Goal: Task Accomplishment & Management: Use online tool/utility

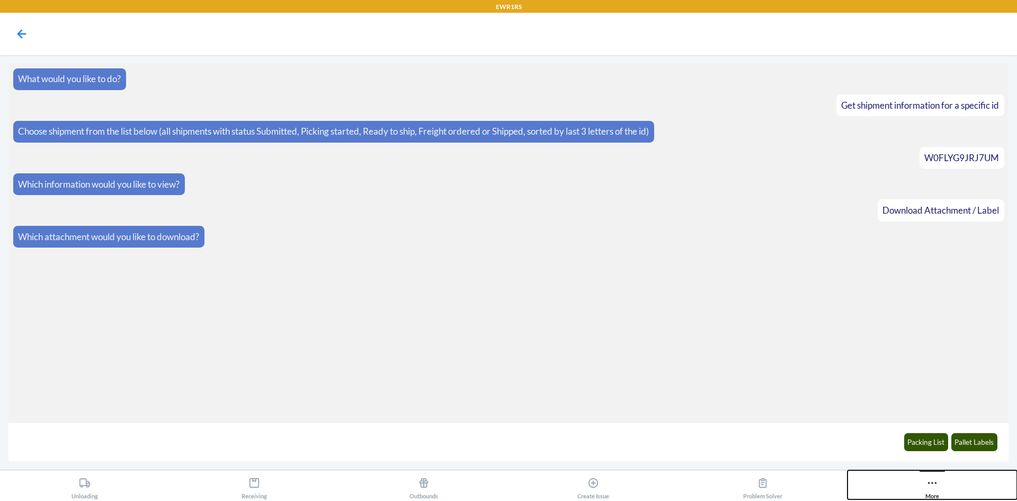
click at [947, 489] on button "More" at bounding box center [933, 484] width 170 height 29
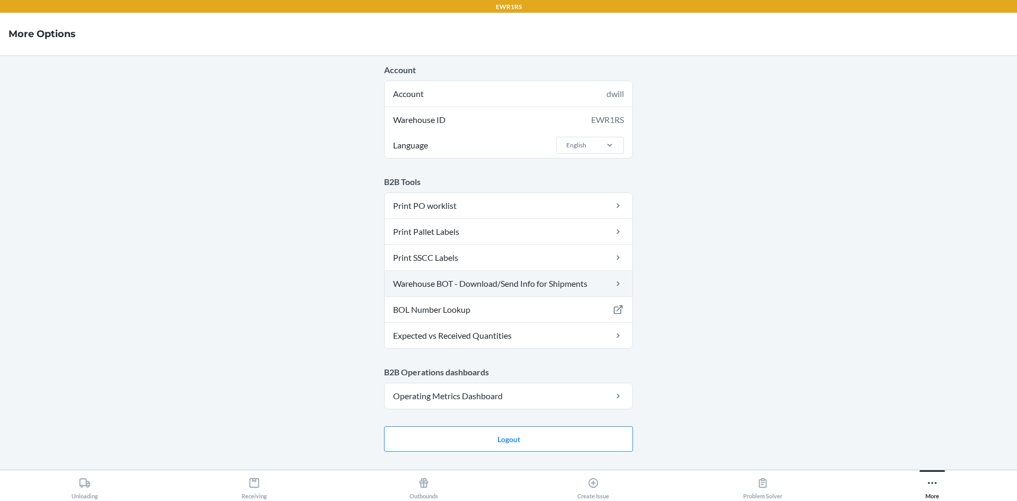
click at [516, 286] on link "Warehouse BOT - Download/Send Info for Shipments" at bounding box center [509, 283] width 248 height 25
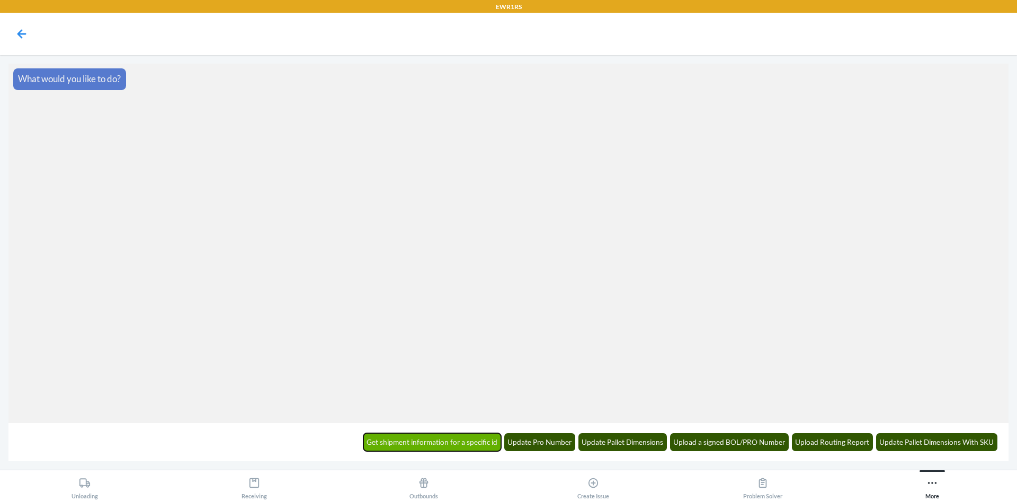
click at [479, 446] on button "Get shipment information for a specific id" at bounding box center [433, 442] width 138 height 18
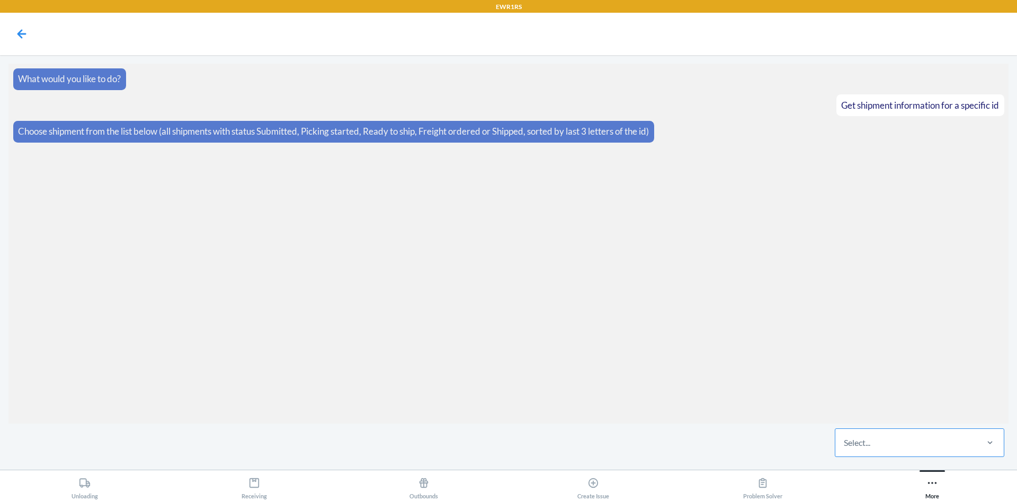
click at [869, 452] on div "Select..." at bounding box center [906, 443] width 141 height 28
click at [845, 449] on input "Select..." at bounding box center [844, 442] width 1 height 13
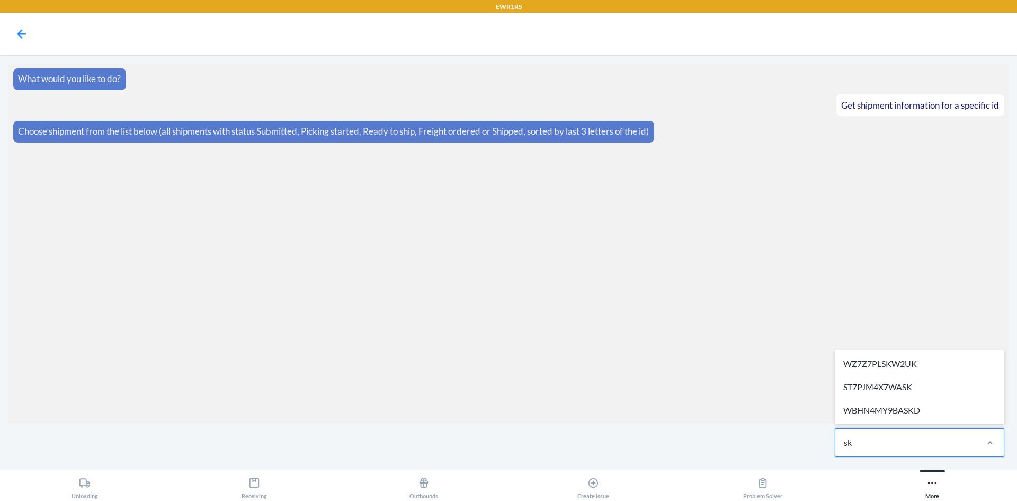
type input "skd"
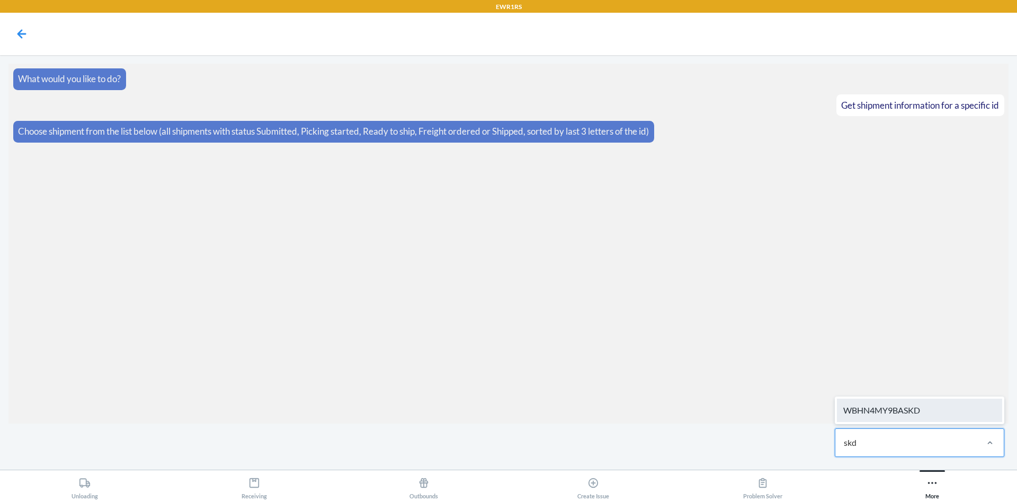
click at [907, 400] on div "WBHN4MY9BASKD" at bounding box center [919, 409] width 165 height 23
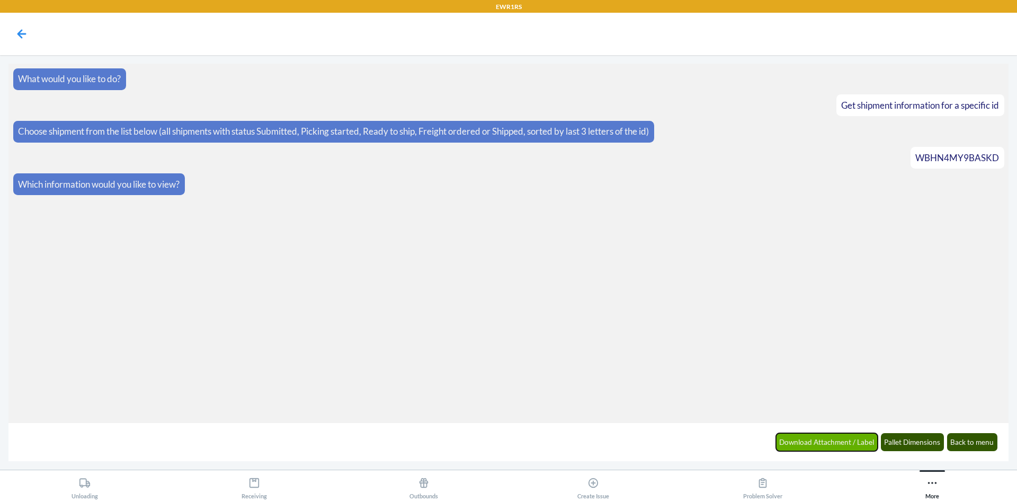
click at [846, 446] on button "Download Attachment / Label" at bounding box center [827, 442] width 102 height 18
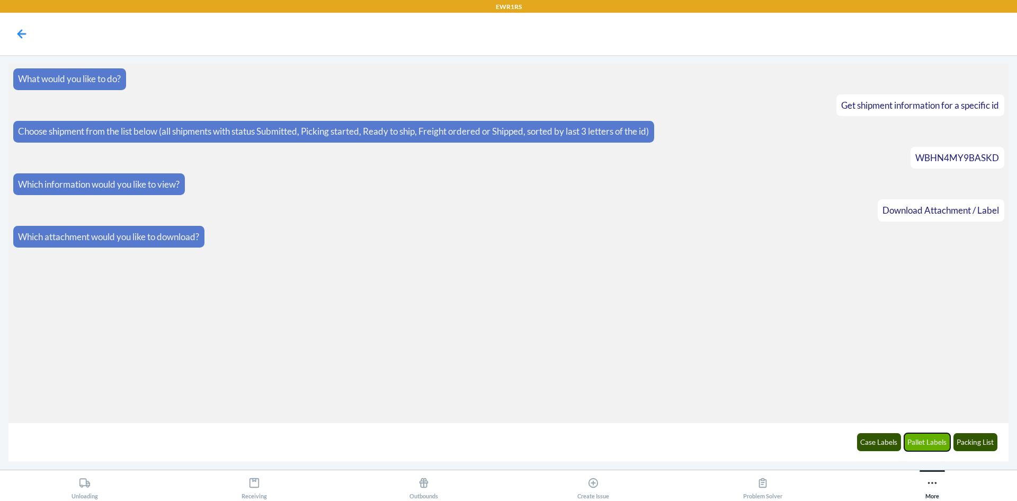
click at [937, 444] on button "Pallet Labels" at bounding box center [928, 442] width 47 height 18
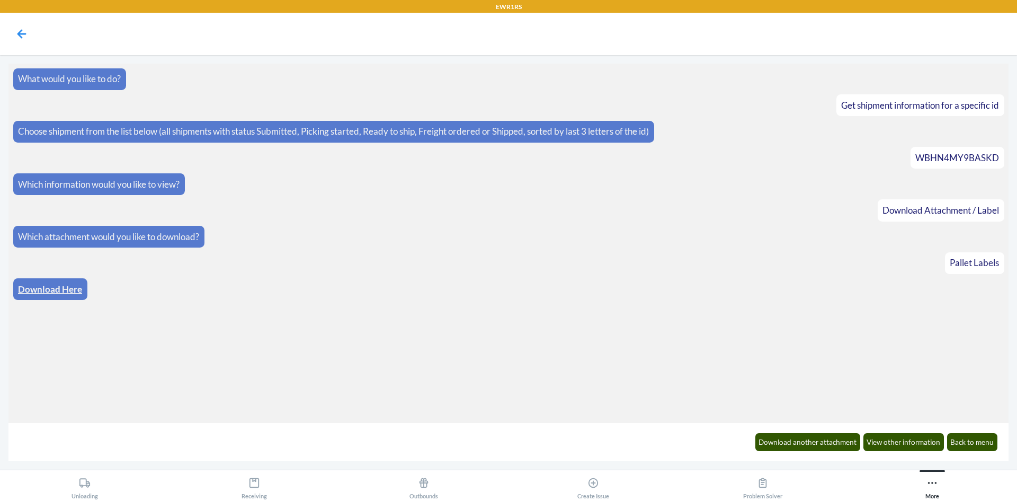
click at [83, 291] on div "Download Here" at bounding box center [50, 289] width 74 height 22
click at [74, 292] on link "Download Here" at bounding box center [50, 289] width 64 height 11
click at [974, 443] on button "Back to menu" at bounding box center [972, 442] width 51 height 18
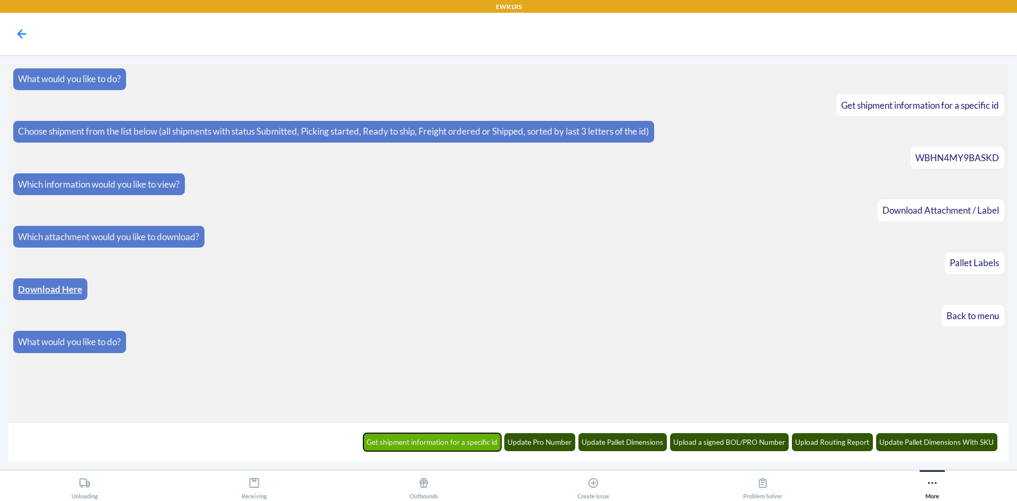
click at [493, 446] on button "Get shipment information for a specific id" at bounding box center [433, 442] width 138 height 18
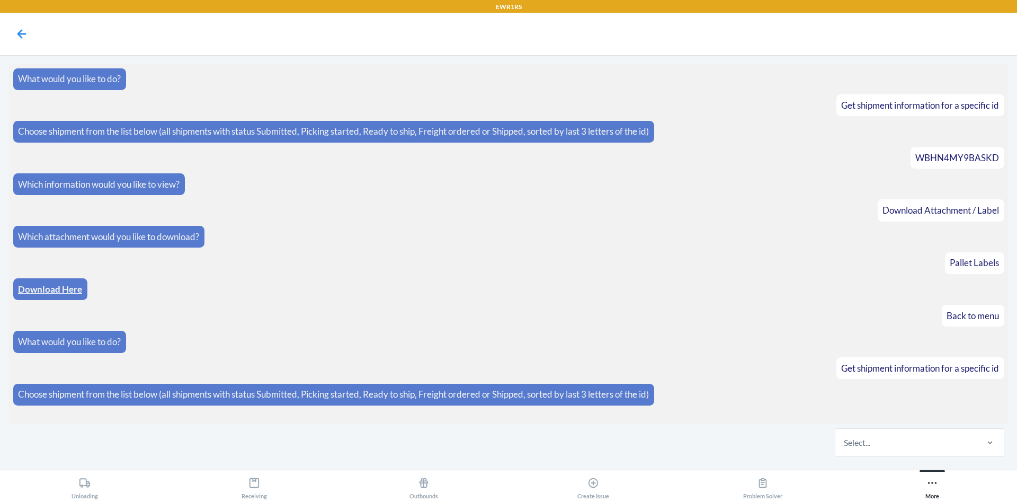
click at [870, 446] on div "Select..." at bounding box center [857, 442] width 26 height 13
click at [845, 446] on input "Select..." at bounding box center [844, 442] width 1 height 13
drag, startPoint x: 870, startPoint y: 446, endPoint x: 887, endPoint y: 439, distance: 18.1
click at [896, 435] on div "Select..." at bounding box center [906, 443] width 141 height 28
click at [845, 436] on input "0 results available. Select is focused ,type to refine list, press Down to open…" at bounding box center [844, 442] width 1 height 13
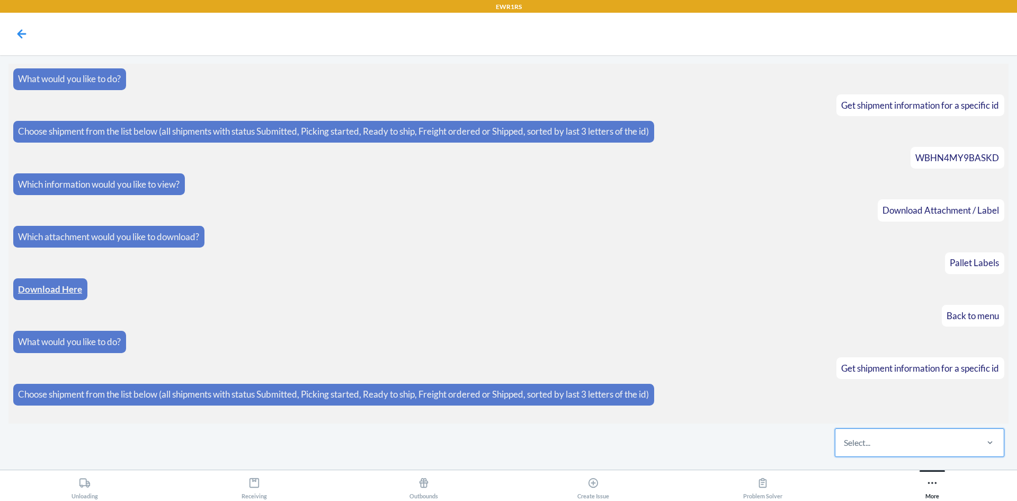
click at [885, 442] on div "Select..." at bounding box center [906, 443] width 141 height 28
click at [845, 442] on input "0 results available. Select is focused ,type to refine list, press Down to open…" at bounding box center [844, 442] width 1 height 13
click at [885, 442] on div "Select..." at bounding box center [906, 443] width 141 height 28
click at [845, 442] on input "0 results available. Select is focused ,type to refine list, press Down to open…" at bounding box center [844, 442] width 1 height 13
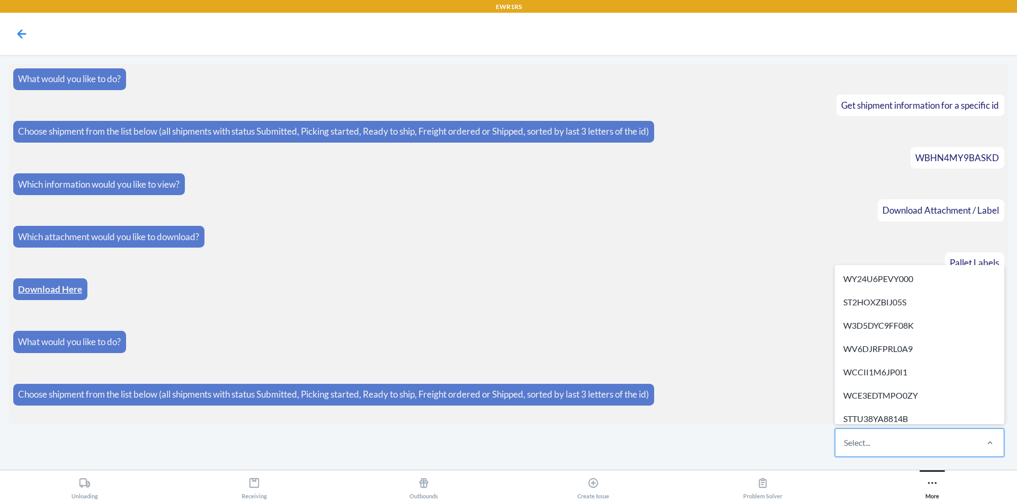
drag, startPoint x: 885, startPoint y: 442, endPoint x: 887, endPoint y: 437, distance: 5.7
click at [887, 437] on div "Select..." at bounding box center [906, 443] width 141 height 28
click at [845, 437] on input "option WY24U6PEVY000 focused, 1 of 294. 294 results available. Use Up and Down …" at bounding box center [844, 442] width 1 height 13
paste input "WS63C7F53LLO3"
type input "WS63C7F53LLO3"
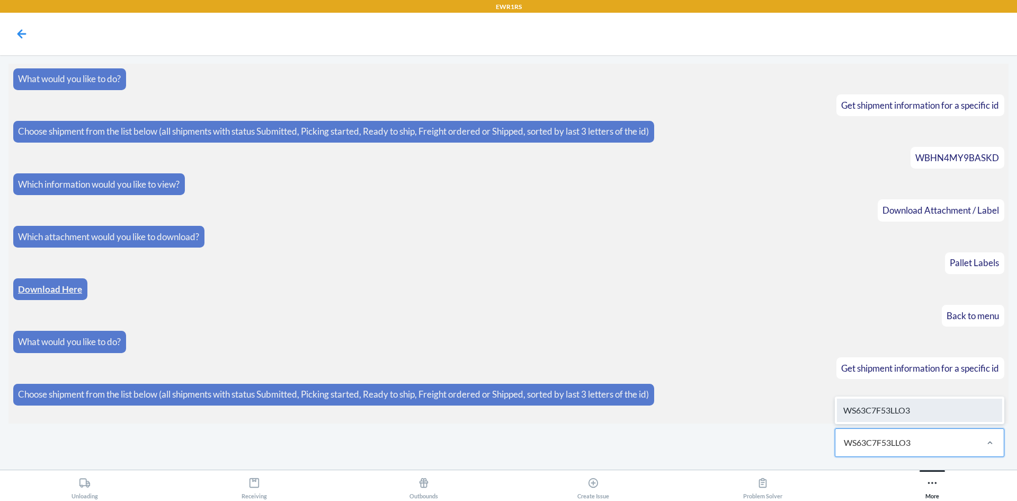
drag, startPoint x: 912, startPoint y: 397, endPoint x: 897, endPoint y: 406, distance: 17.8
click at [908, 399] on div "WS63C7F53LLO3" at bounding box center [920, 410] width 170 height 28
click at [908, 436] on input "WS63C7F53LLO3" at bounding box center [878, 442] width 69 height 13
click at [894, 406] on div "WS63C7F53LLO3" at bounding box center [919, 409] width 165 height 23
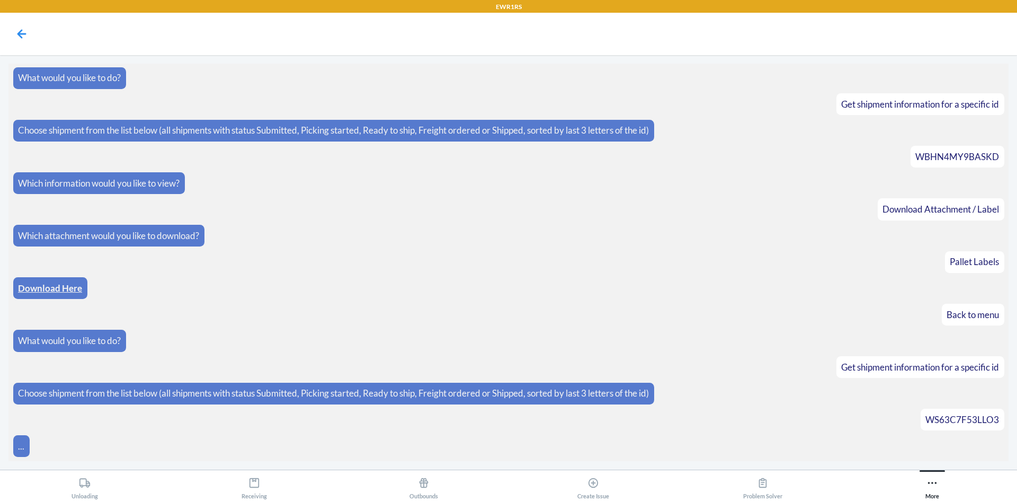
scroll to position [39, 0]
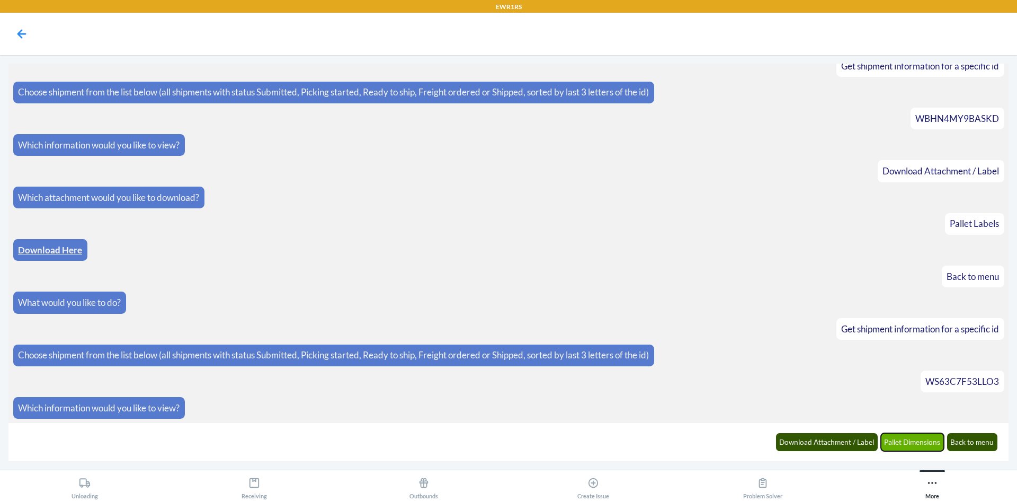
click at [902, 439] on button "Pallet Dimensions" at bounding box center [913, 442] width 64 height 18
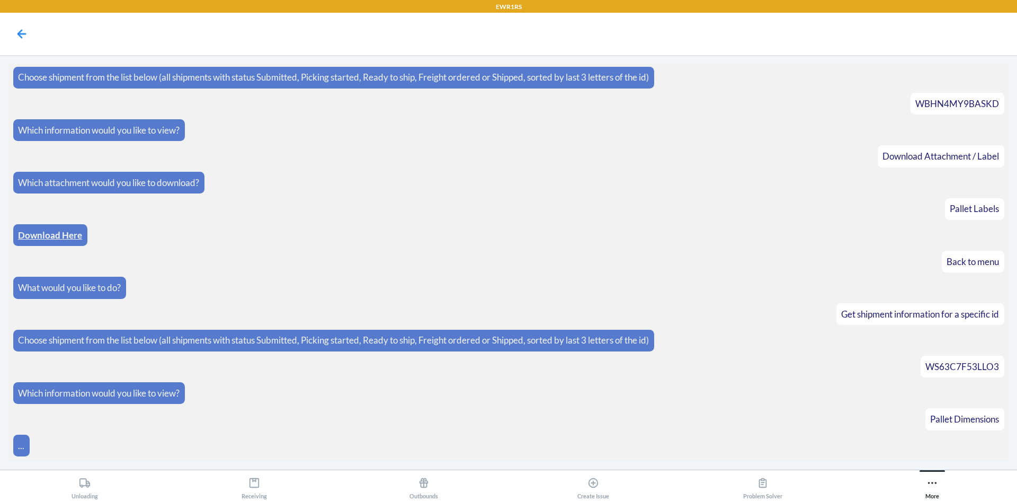
scroll to position [92, 0]
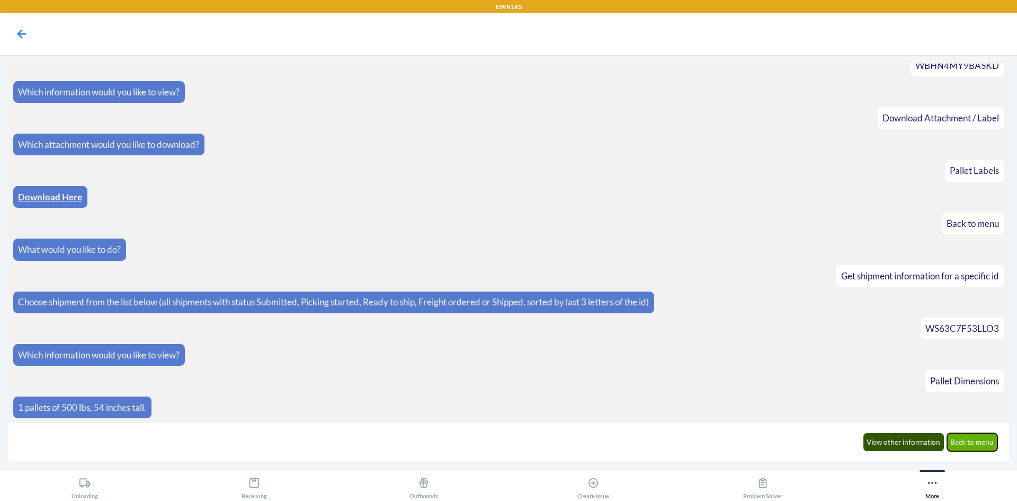
click at [969, 438] on button "Back to menu" at bounding box center [972, 442] width 51 height 18
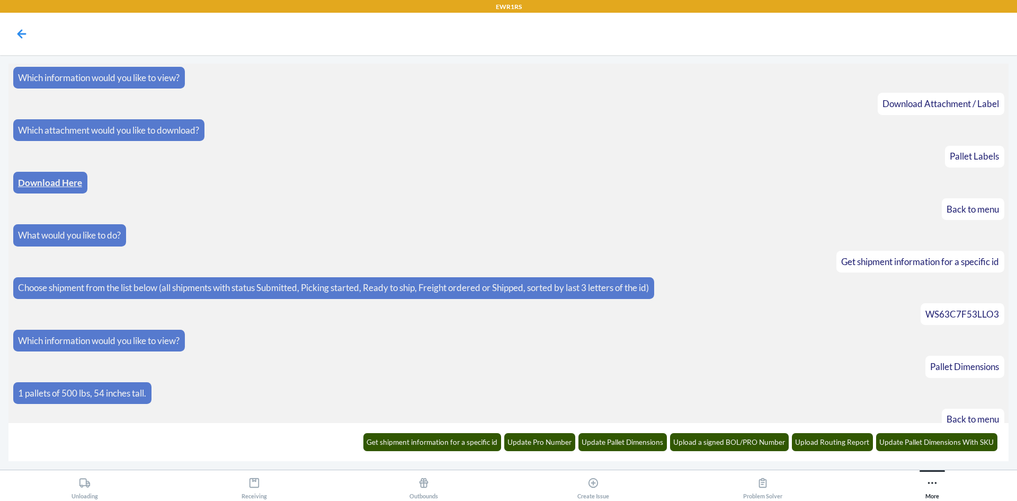
scroll to position [145, 0]
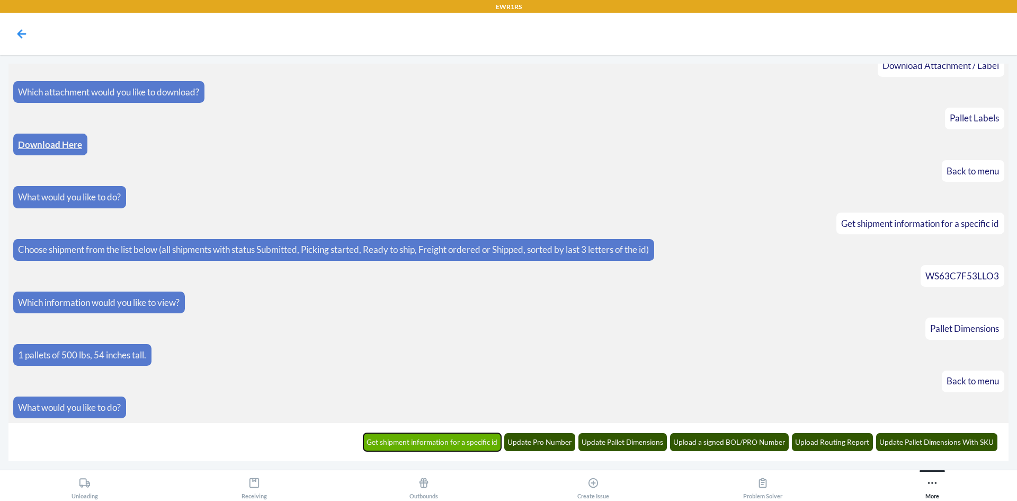
click at [473, 436] on button "Get shipment information for a specific id" at bounding box center [433, 442] width 138 height 18
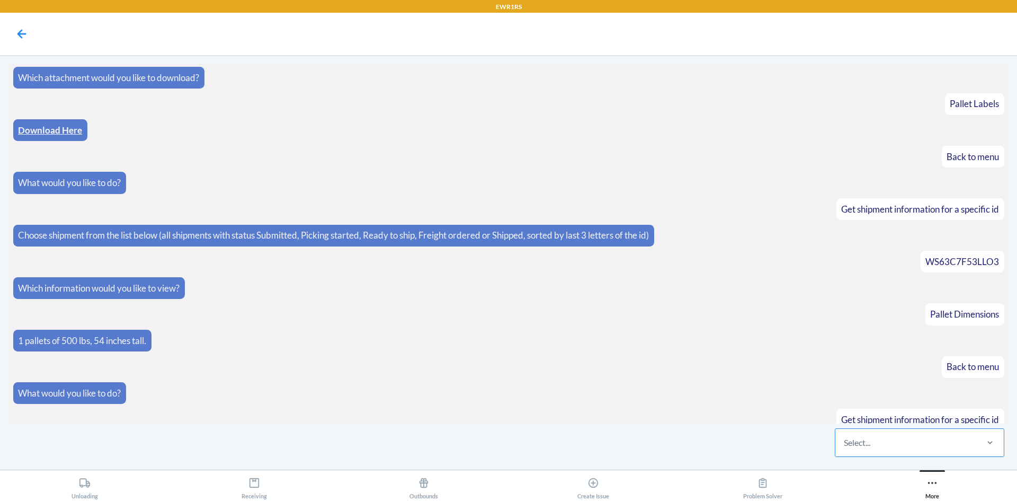
scroll to position [197, 0]
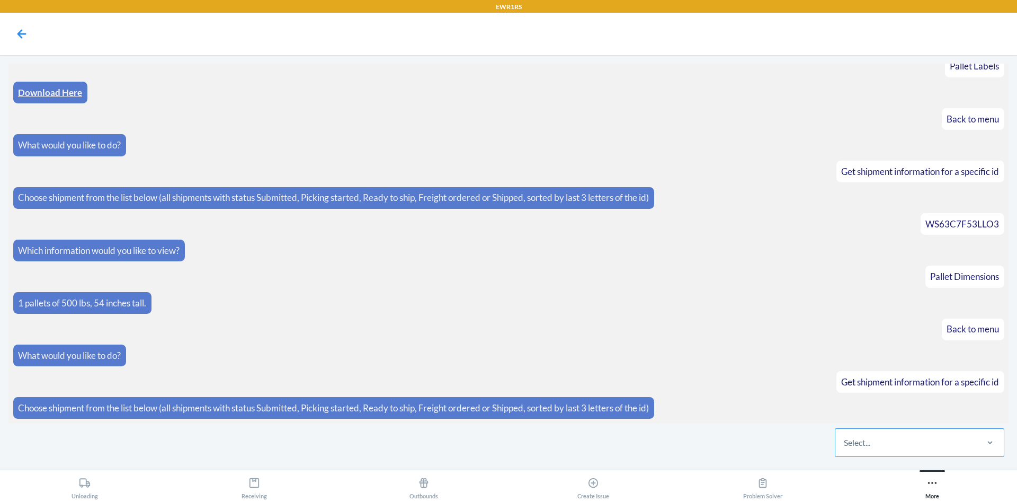
click at [890, 440] on div "Select..." at bounding box center [906, 443] width 141 height 28
click at [845, 440] on input "Select..." at bounding box center [844, 442] width 1 height 13
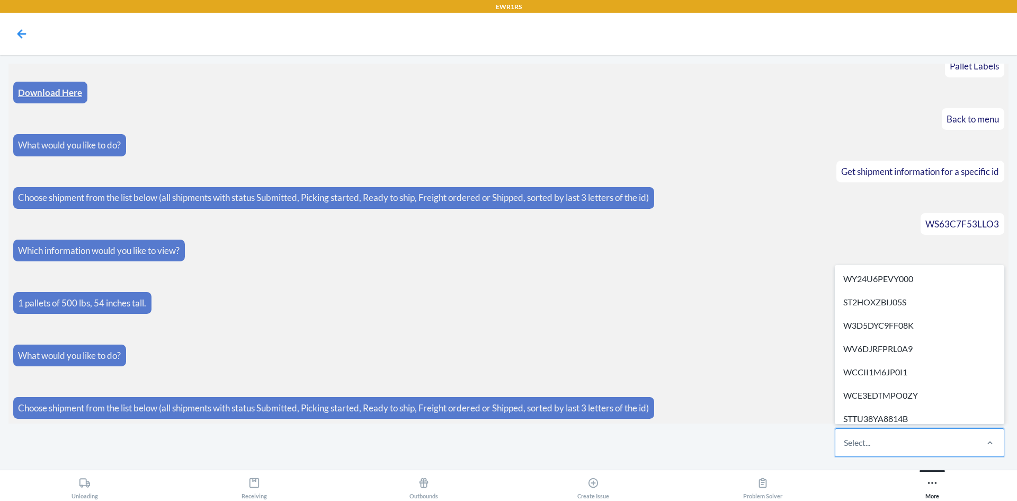
drag, startPoint x: 890, startPoint y: 440, endPoint x: 901, endPoint y: 440, distance: 11.1
click at [901, 440] on div "Select..." at bounding box center [906, 443] width 141 height 28
click at [845, 440] on input "option WY24U6PEVY000 focused, 1 of 291. 291 results available. Use Up and Down …" at bounding box center [844, 442] width 1 height 13
paste input "W76HU0SBEV3YI"
type input "W76HU0SBEV3YI"
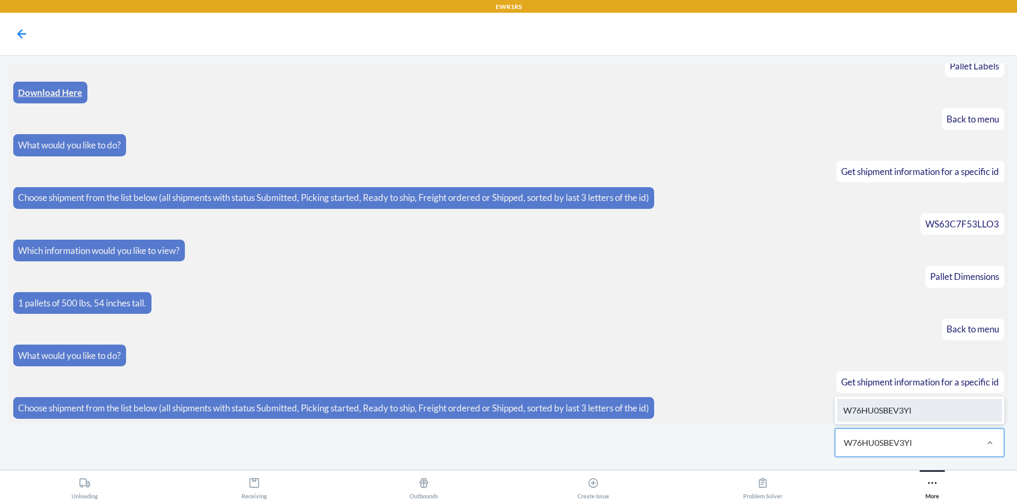
click at [919, 406] on div "W76HU0SBEV3YI" at bounding box center [919, 409] width 165 height 23
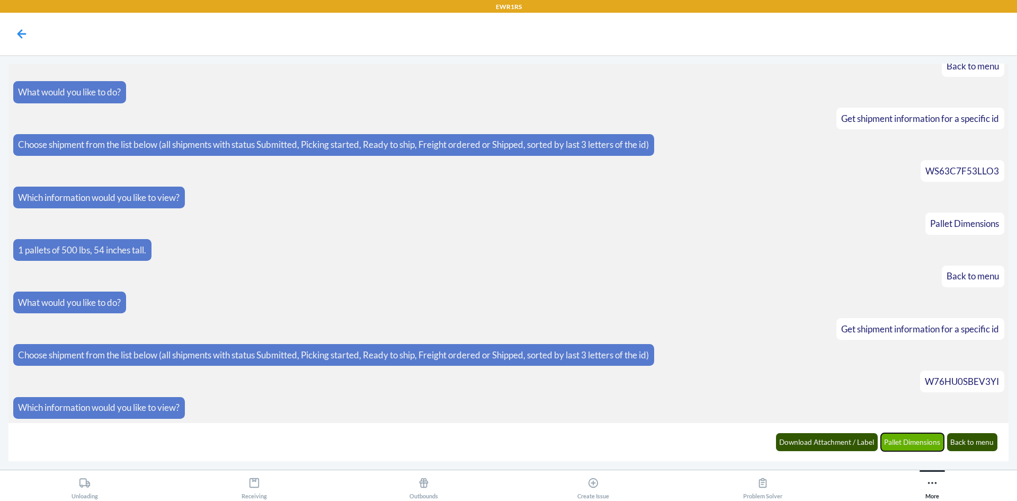
click at [909, 447] on button "Pallet Dimensions" at bounding box center [913, 442] width 64 height 18
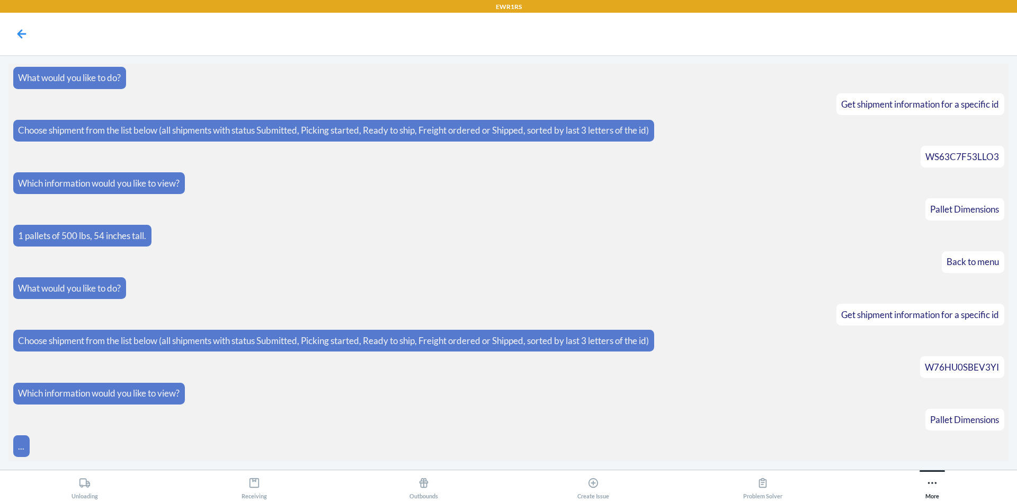
scroll to position [329, 0]
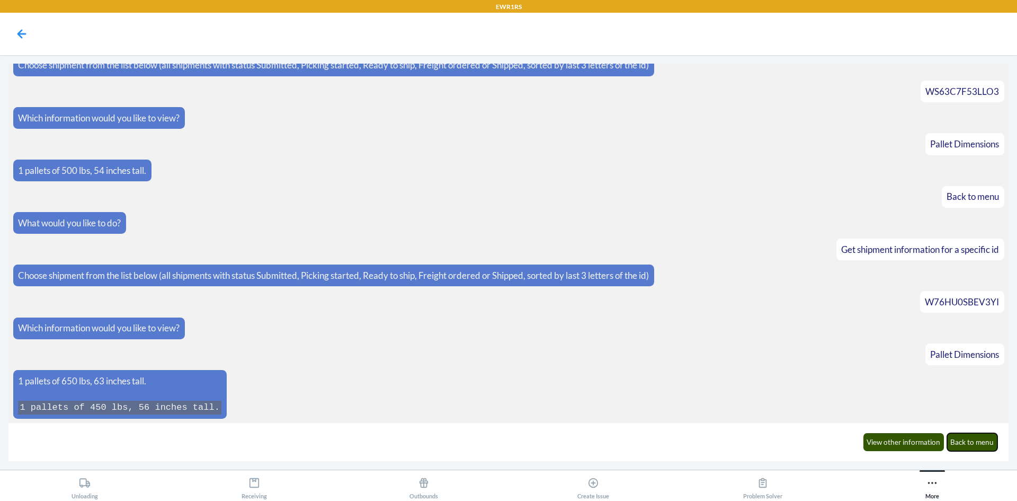
drag, startPoint x: 964, startPoint y: 440, endPoint x: 985, endPoint y: 433, distance: 22.1
click at [968, 440] on button "Back to menu" at bounding box center [972, 442] width 51 height 18
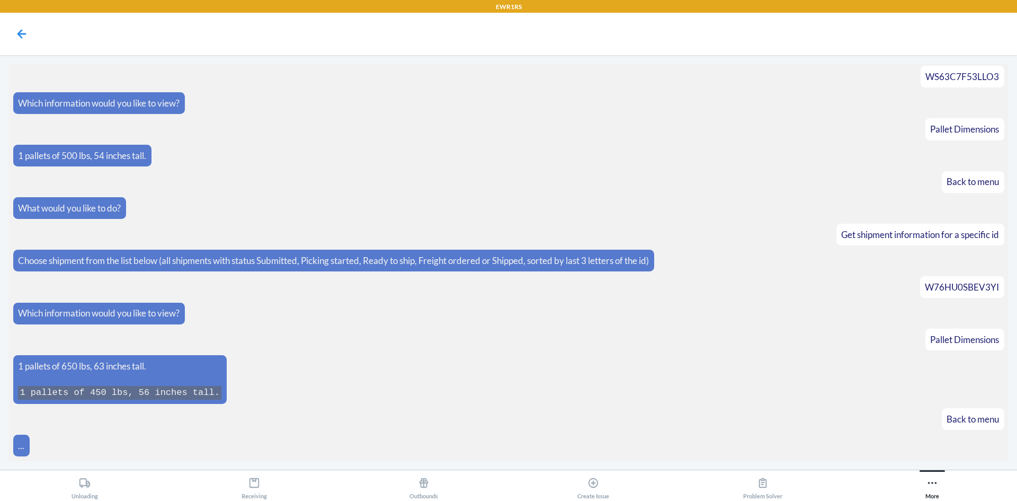
scroll to position [382, 0]
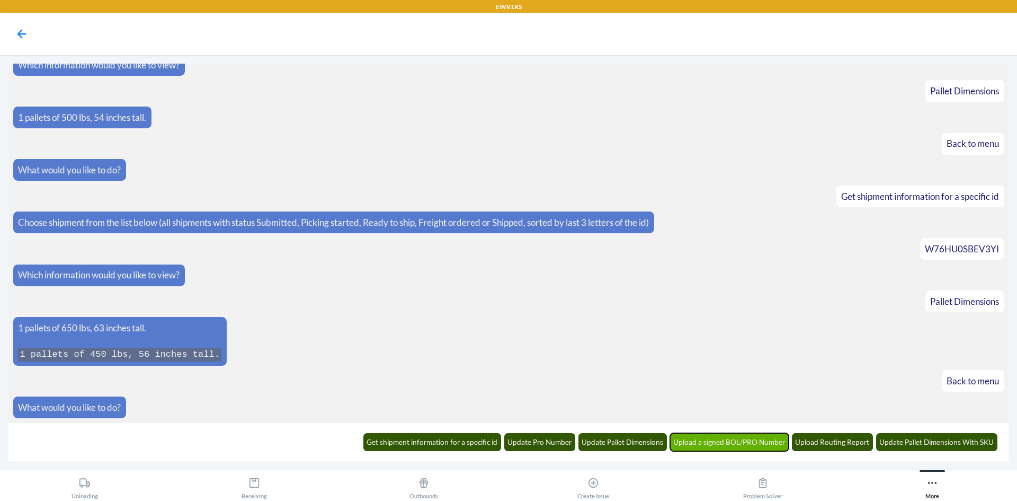
click at [721, 447] on button "Upload a signed BOL/PRO Number" at bounding box center [729, 442] width 119 height 18
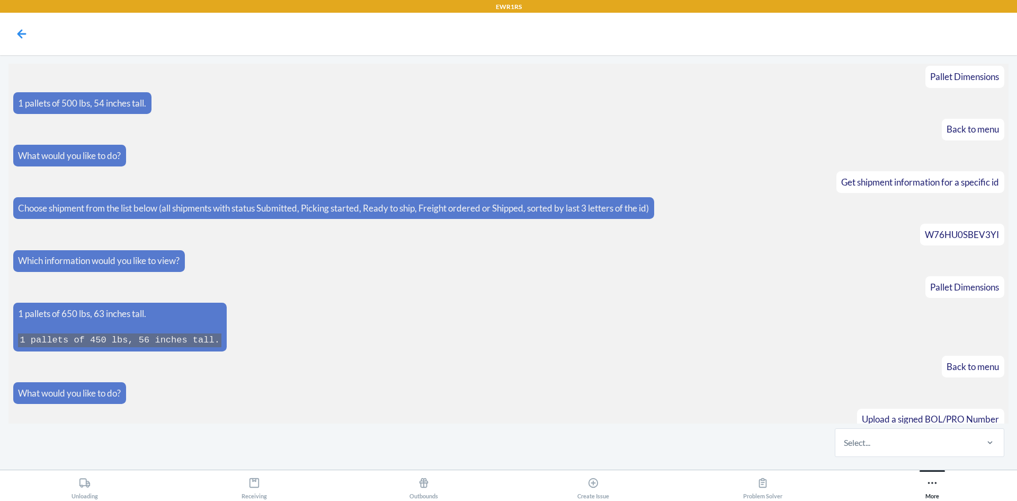
scroll to position [434, 0]
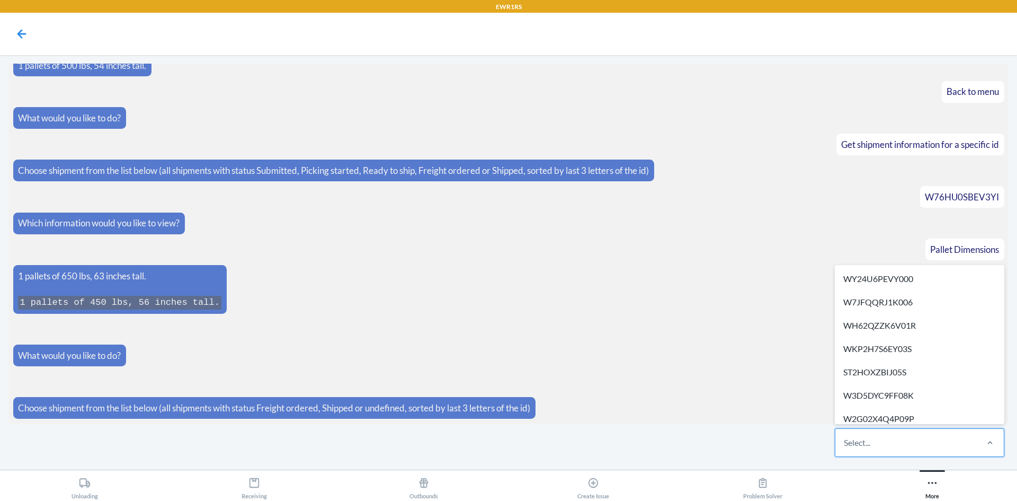
click at [925, 446] on div "Select..." at bounding box center [906, 443] width 141 height 28
click at [845, 446] on input "option WY24U6PEVY000 focused, 1 of 505. 505 results available. Use Up and Down …" at bounding box center [844, 442] width 1 height 13
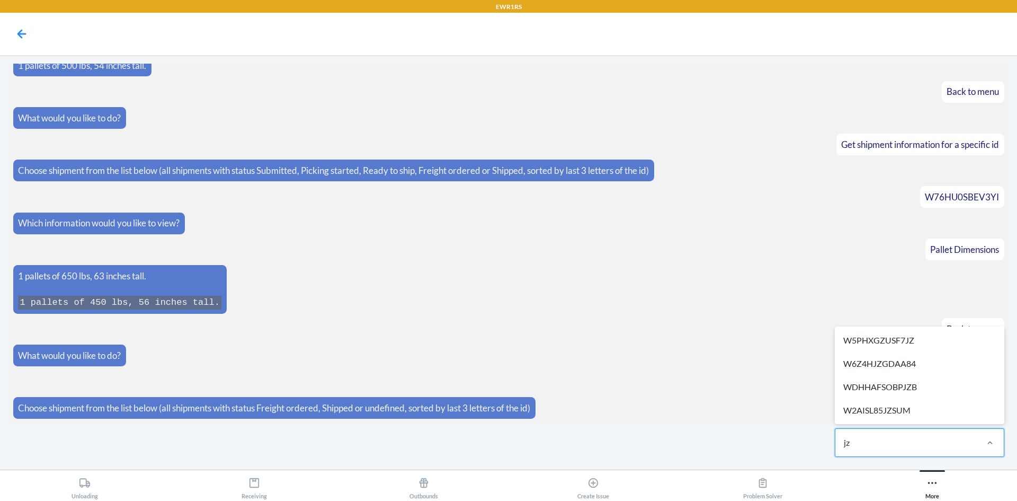
type input "jzb"
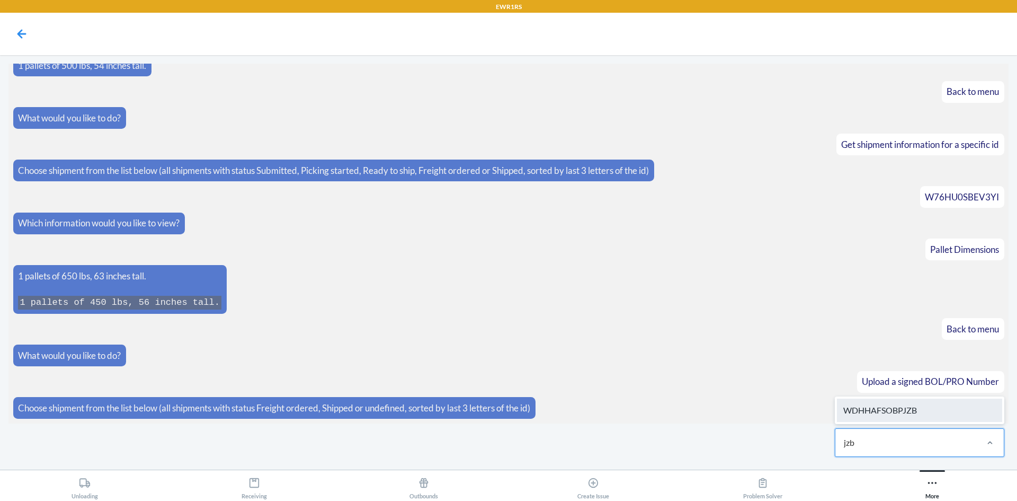
click at [908, 410] on div "WDHHAFSOBPJZB" at bounding box center [919, 409] width 165 height 23
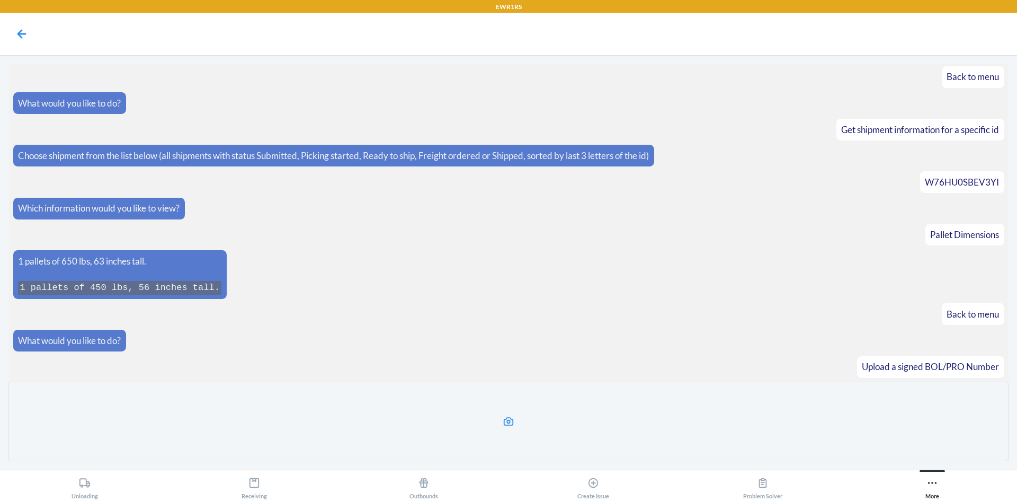
scroll to position [528, 0]
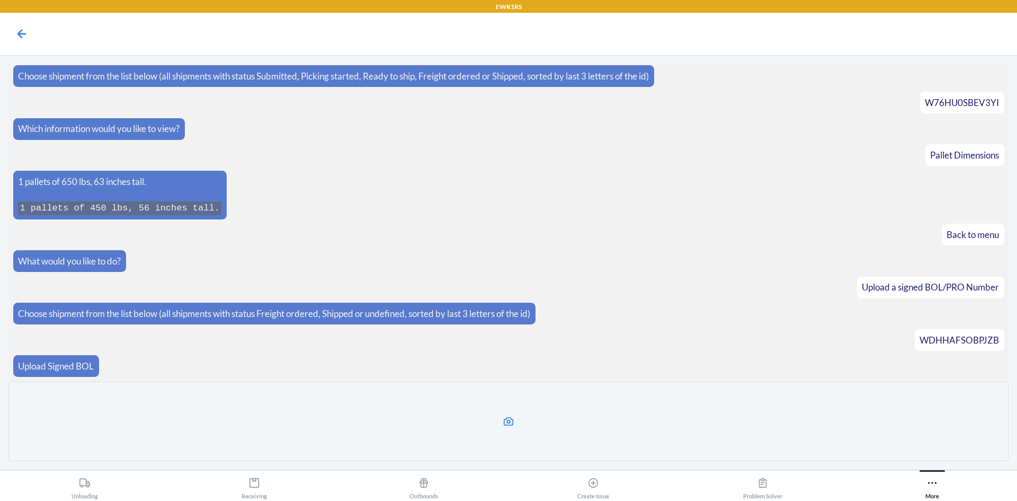
click at [676, 424] on label at bounding box center [508, 421] width 1000 height 79
click at [0, 0] on input "file" at bounding box center [0, 0] width 0 height 0
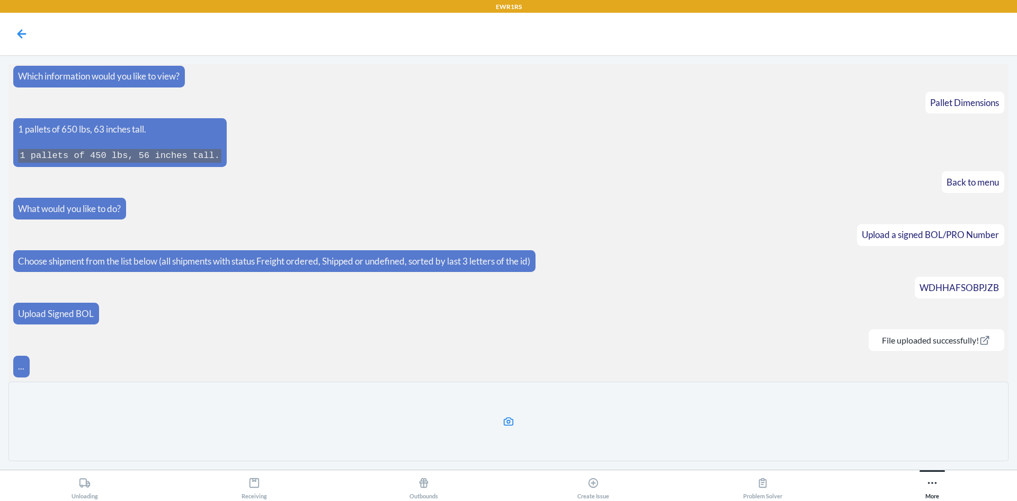
scroll to position [539, 0]
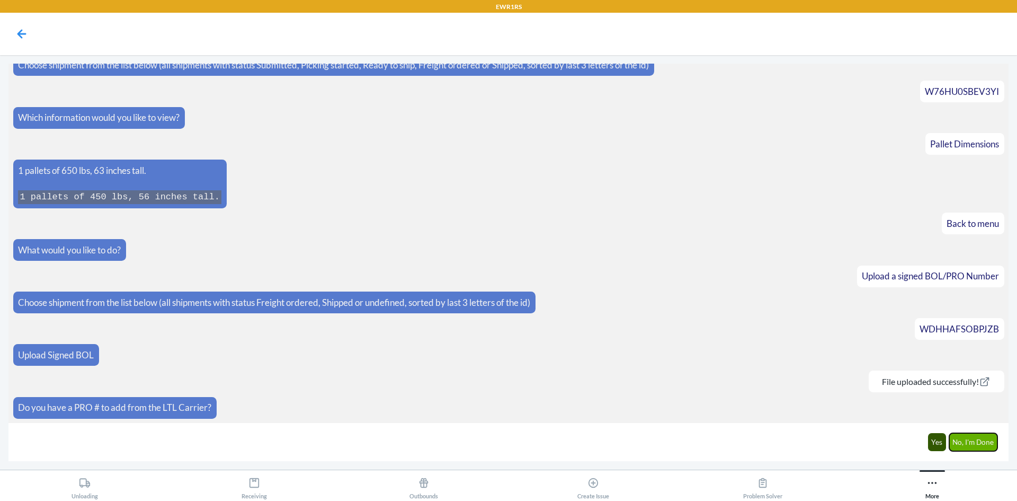
click at [963, 443] on button "No, I'm Done" at bounding box center [974, 442] width 49 height 18
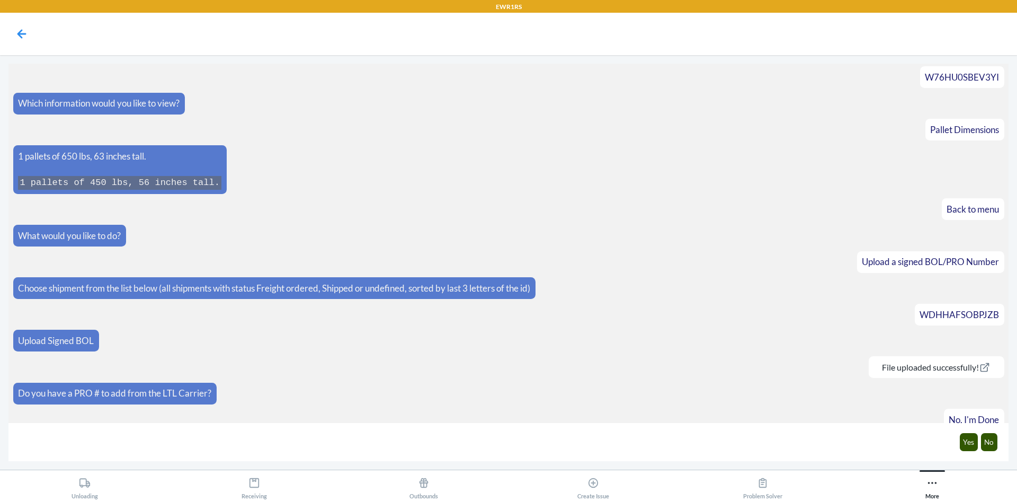
scroll to position [592, 0]
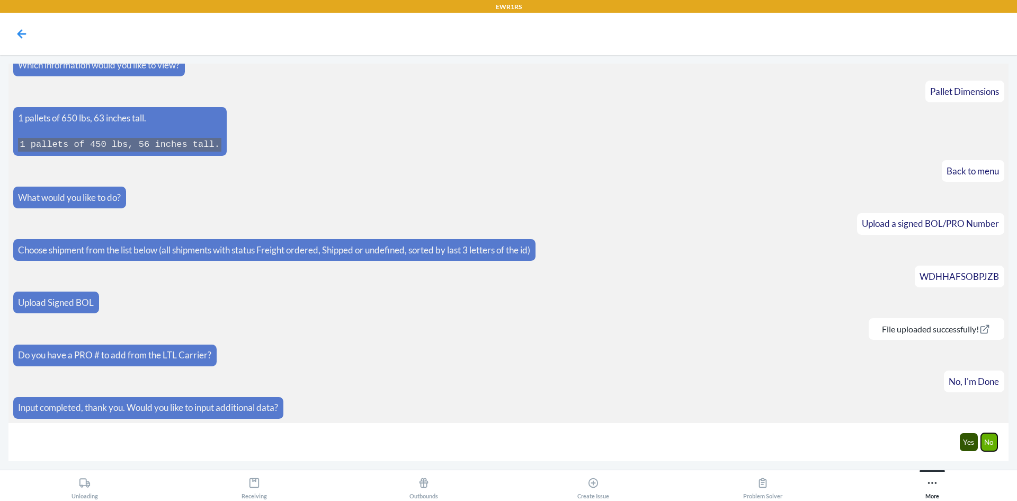
click at [996, 443] on button "No" at bounding box center [989, 442] width 17 height 18
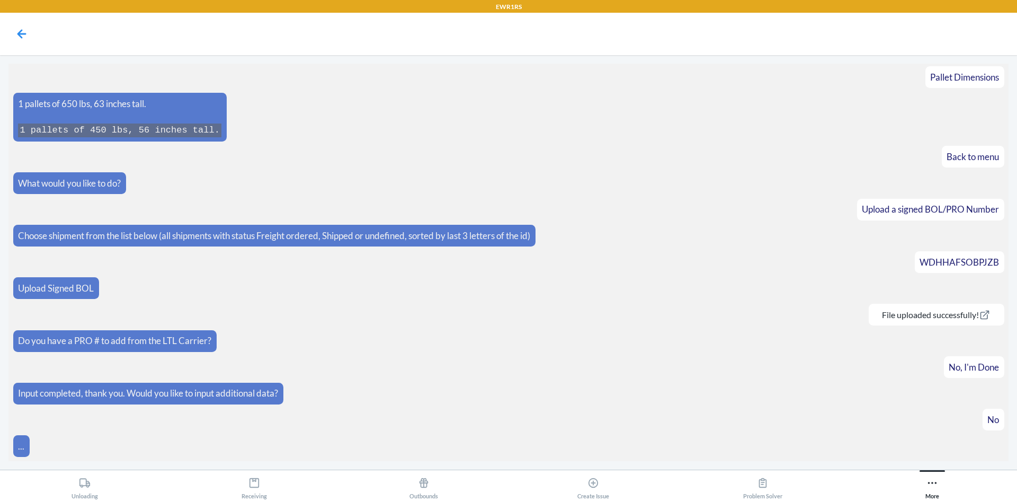
scroll to position [644, 0]
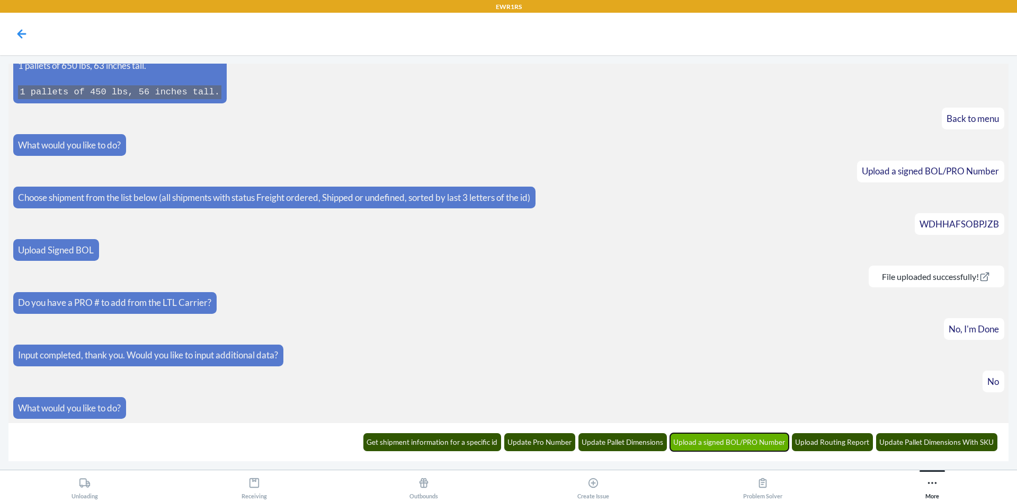
click at [720, 445] on button "Upload a signed BOL/PRO Number" at bounding box center [729, 442] width 119 height 18
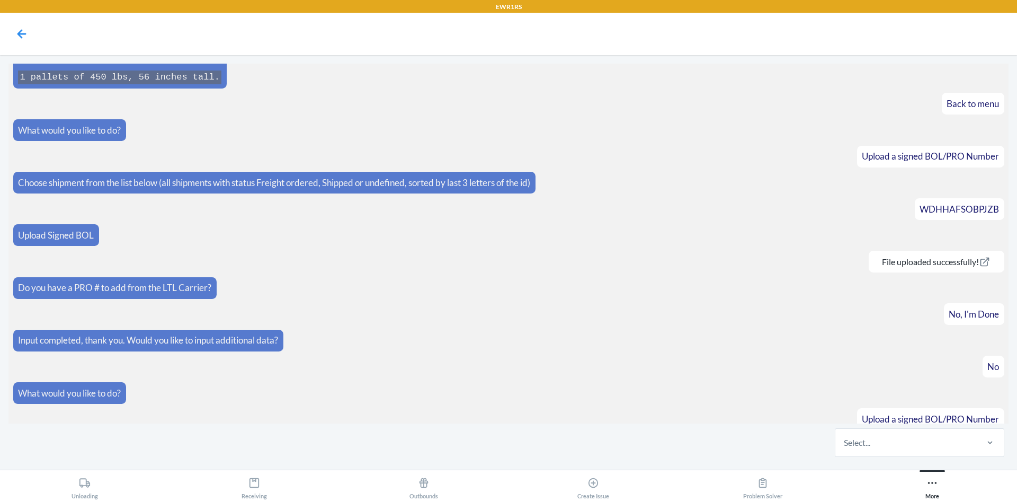
scroll to position [697, 0]
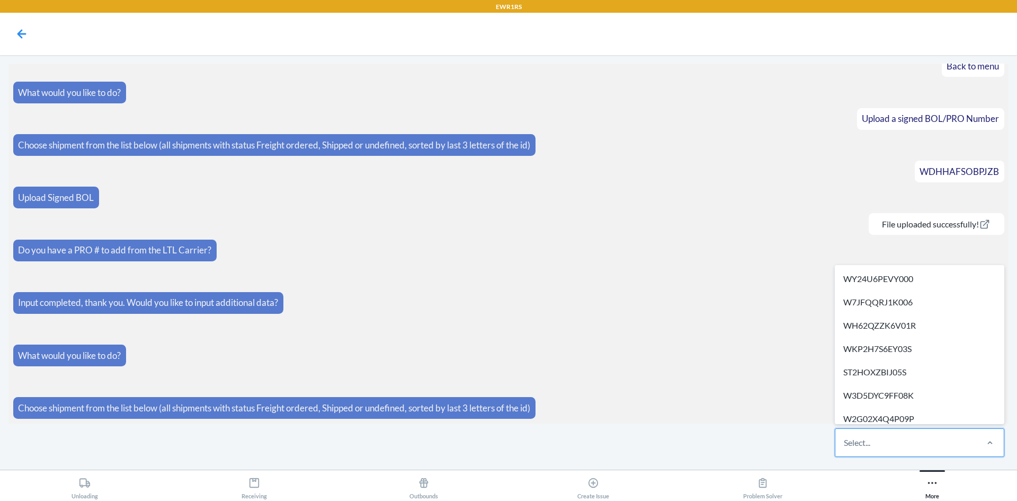
click at [946, 445] on div "Select..." at bounding box center [906, 443] width 141 height 28
click at [845, 445] on input "option WY24U6PEVY000 focused, 1 of 505. 505 results available. Use Up and Down …" at bounding box center [844, 442] width 1 height 13
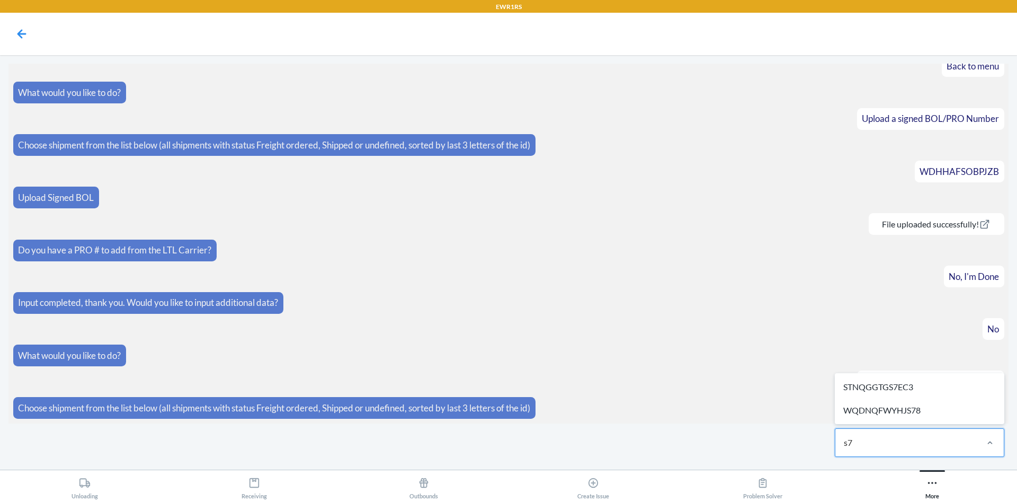
type input "s78"
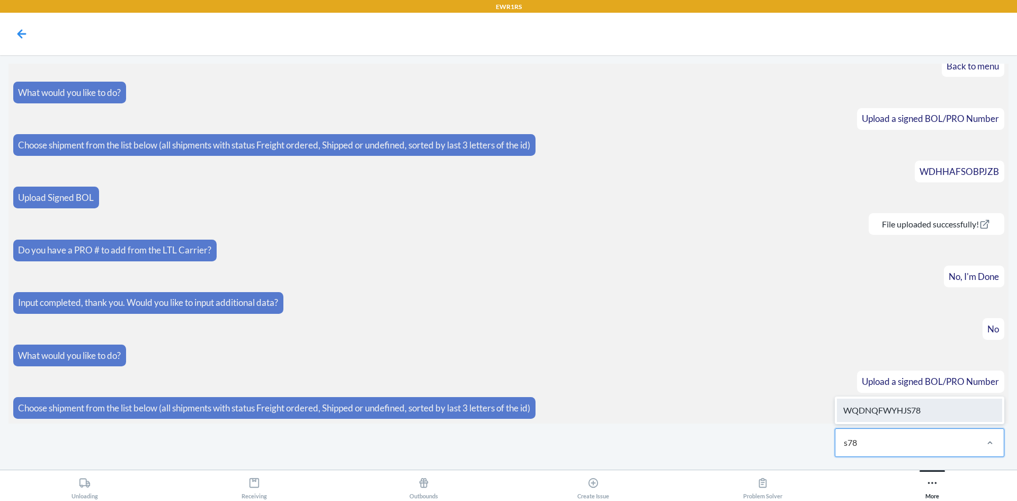
click at [928, 412] on div "WQDNQFWYHJS78" at bounding box center [919, 409] width 165 height 23
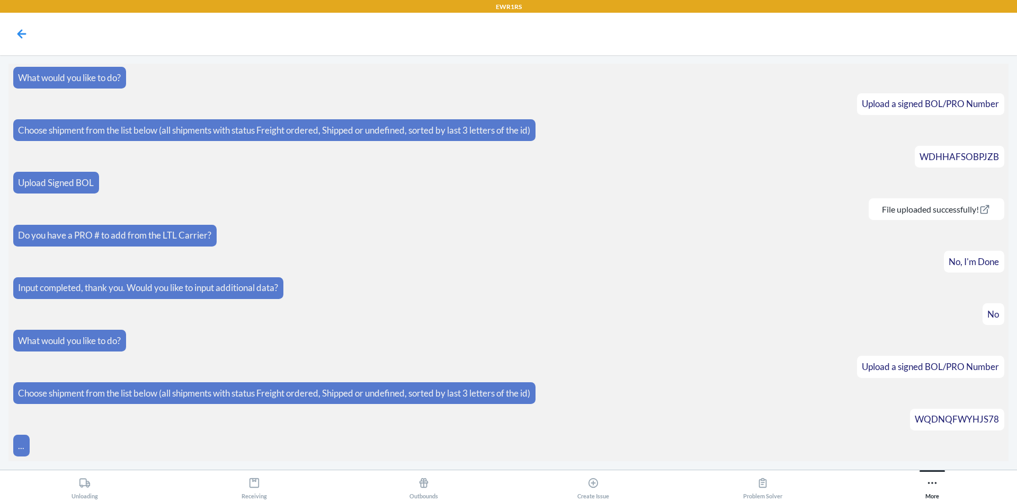
scroll to position [791, 0]
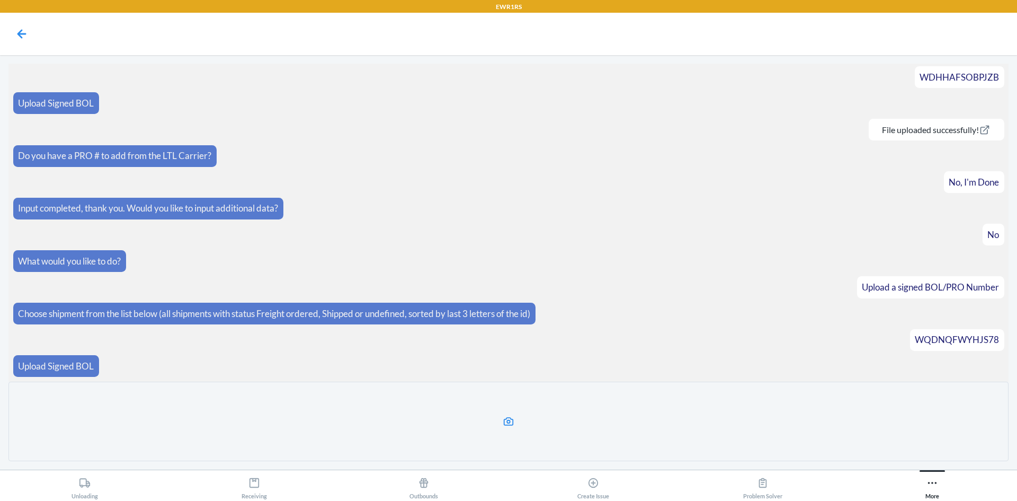
click at [769, 415] on label at bounding box center [508, 421] width 1000 height 79
click at [0, 0] on input "file" at bounding box center [0, 0] width 0 height 0
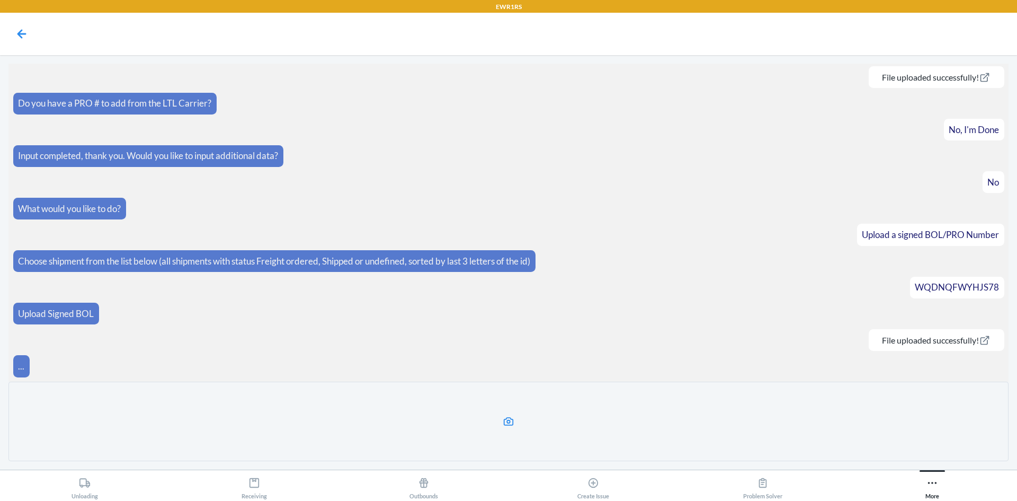
scroll to position [802, 0]
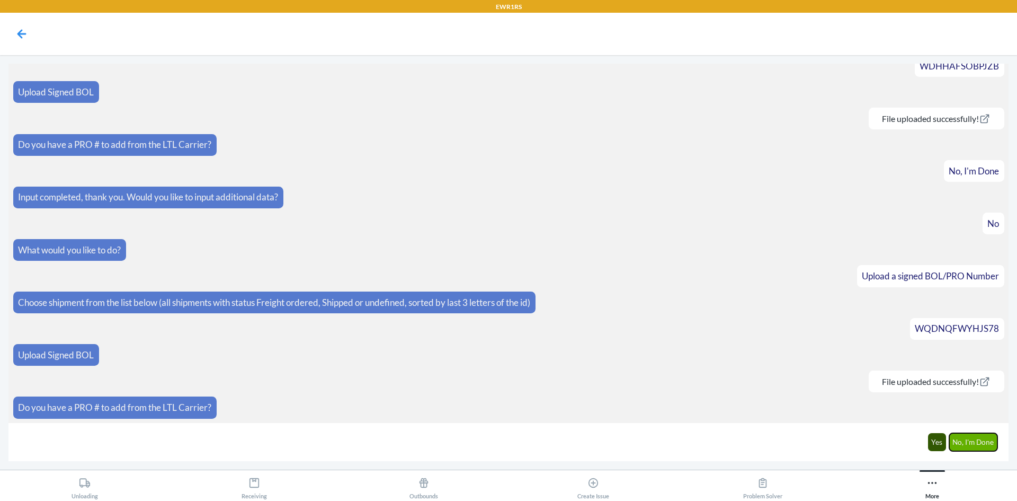
click at [980, 441] on button "No, I'm Done" at bounding box center [974, 442] width 49 height 18
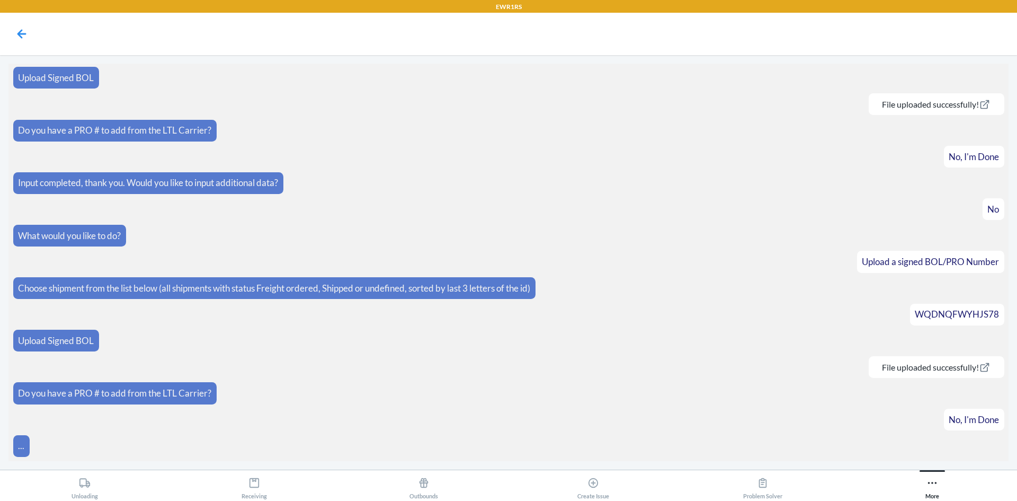
scroll to position [855, 0]
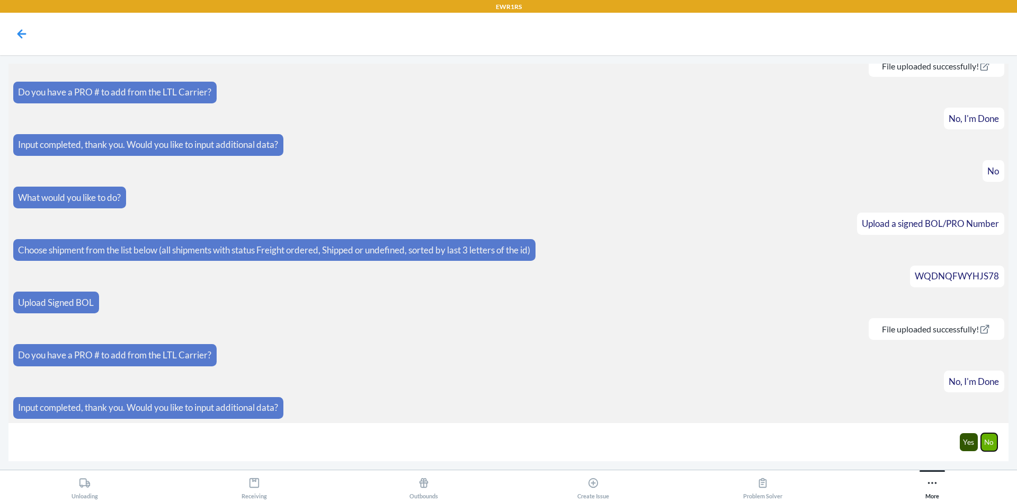
click at [989, 442] on button "No" at bounding box center [989, 442] width 17 height 18
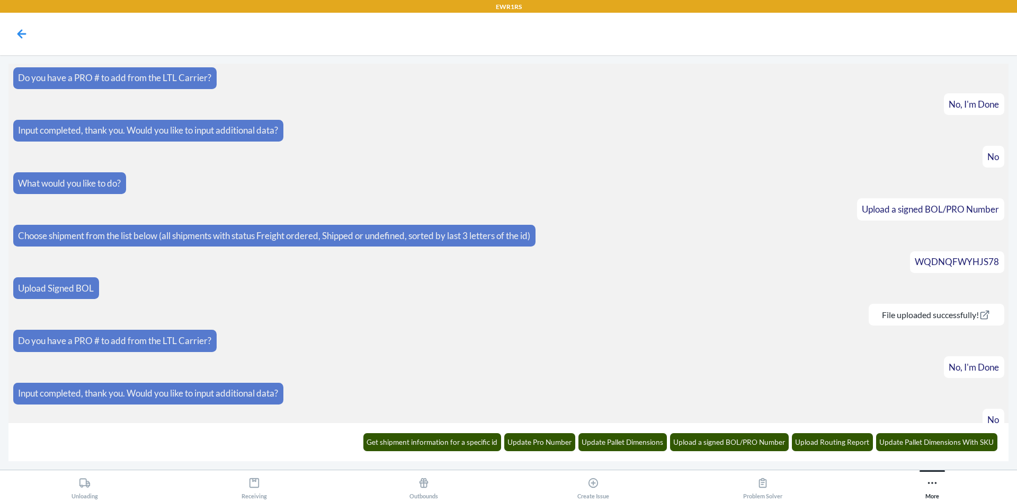
scroll to position [907, 0]
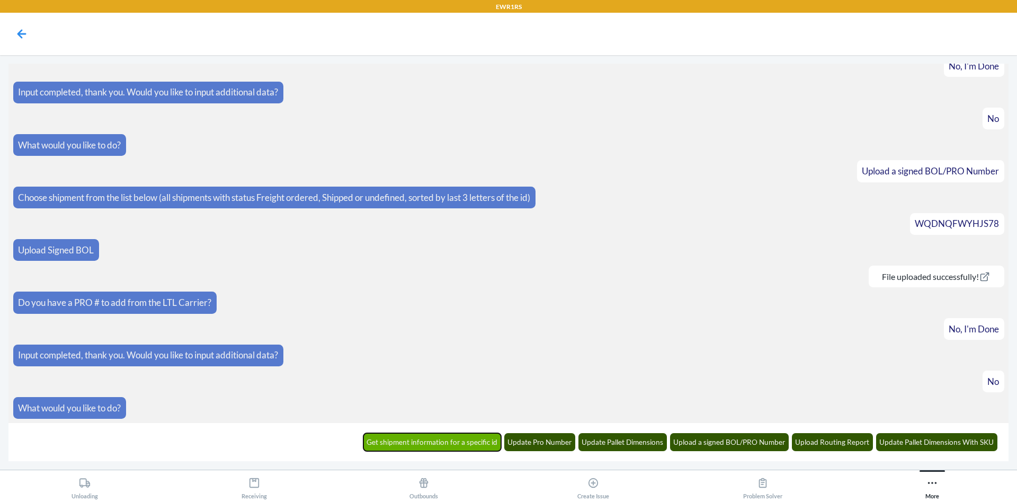
click at [466, 438] on button "Get shipment information for a specific id" at bounding box center [433, 442] width 138 height 18
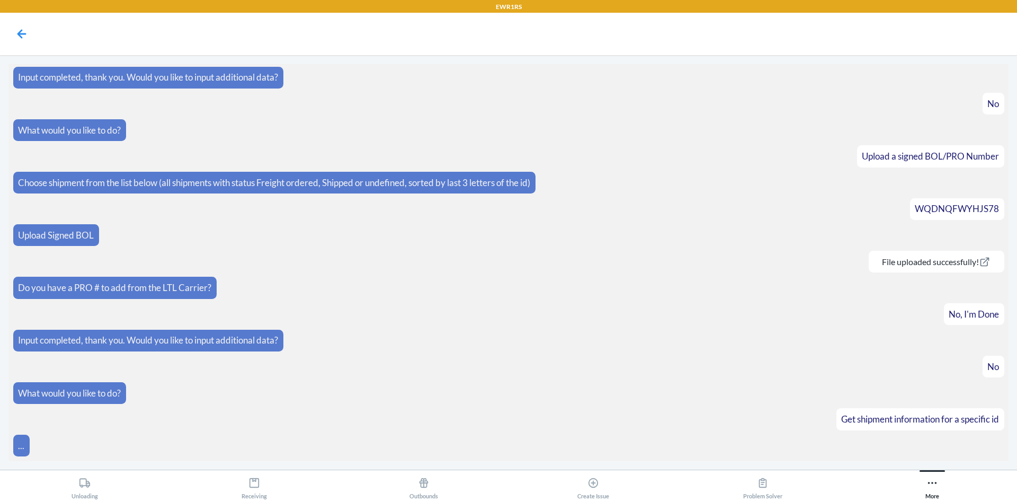
scroll to position [960, 0]
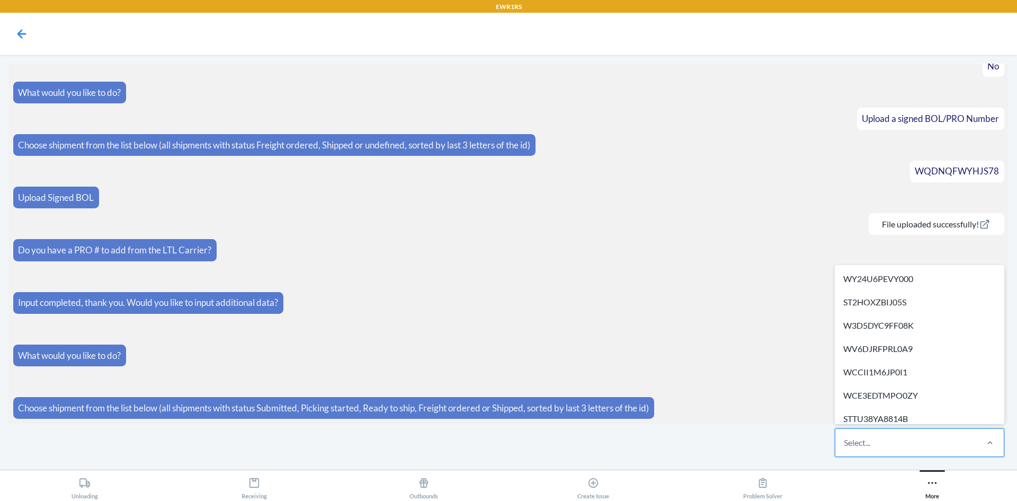
click at [897, 446] on div "Select..." at bounding box center [906, 443] width 141 height 28
click at [845, 446] on input "option WY24U6PEVY000 focused, 1 of 288. 288 results available. Use Up and Down …" at bounding box center [844, 442] width 1 height 13
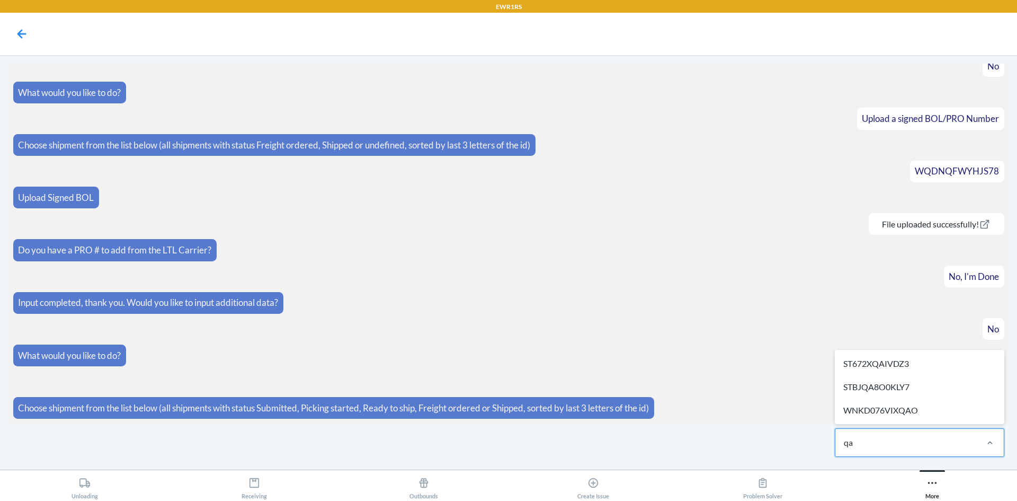
type input "qao"
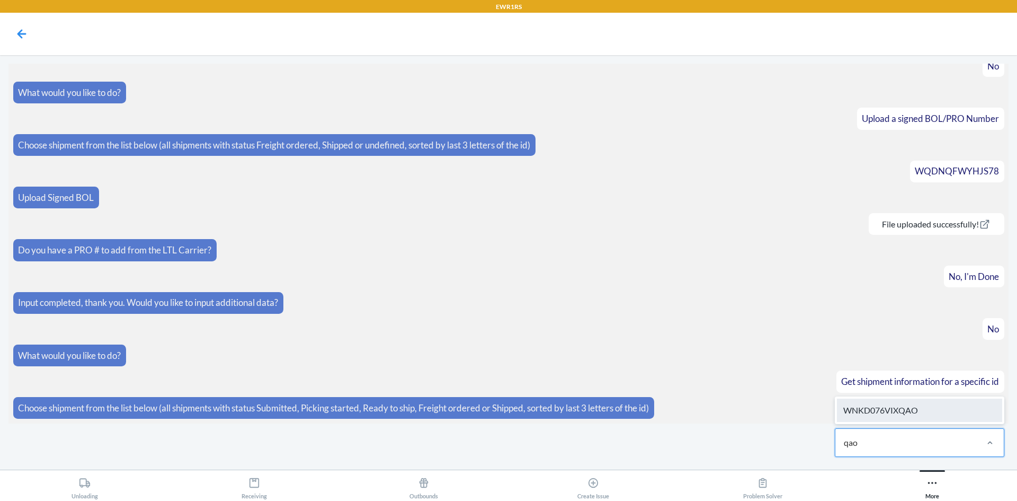
click at [917, 398] on div "WNKD076VIXQAO" at bounding box center [919, 409] width 165 height 23
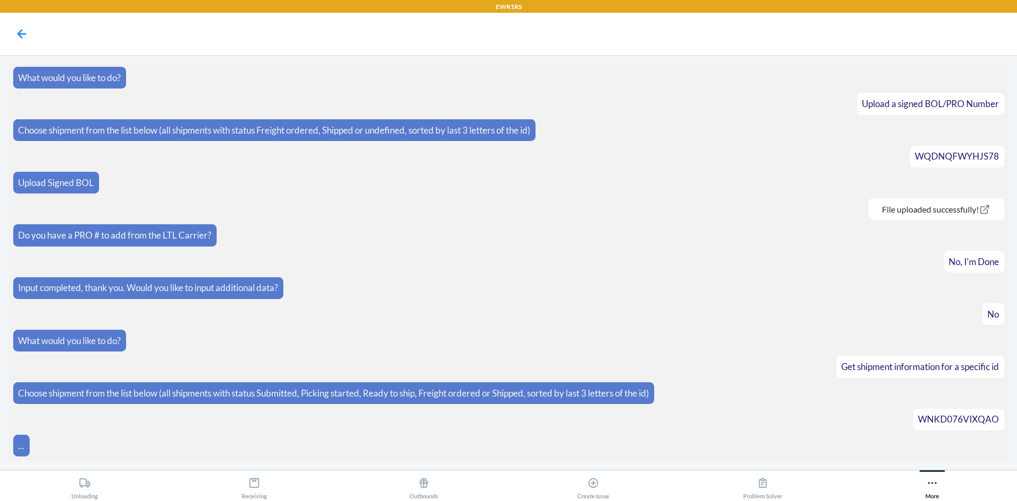
scroll to position [1013, 0]
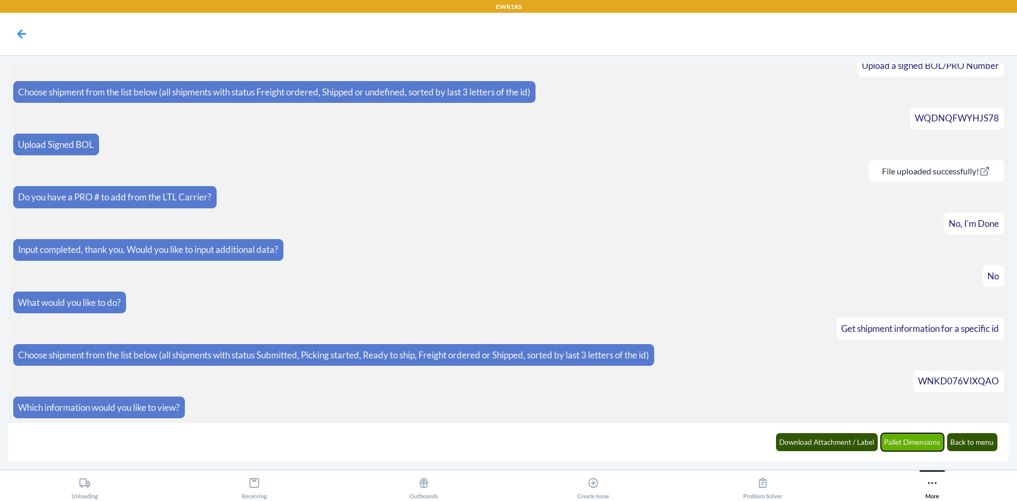
click at [901, 438] on button "Pallet Dimensions" at bounding box center [913, 442] width 64 height 18
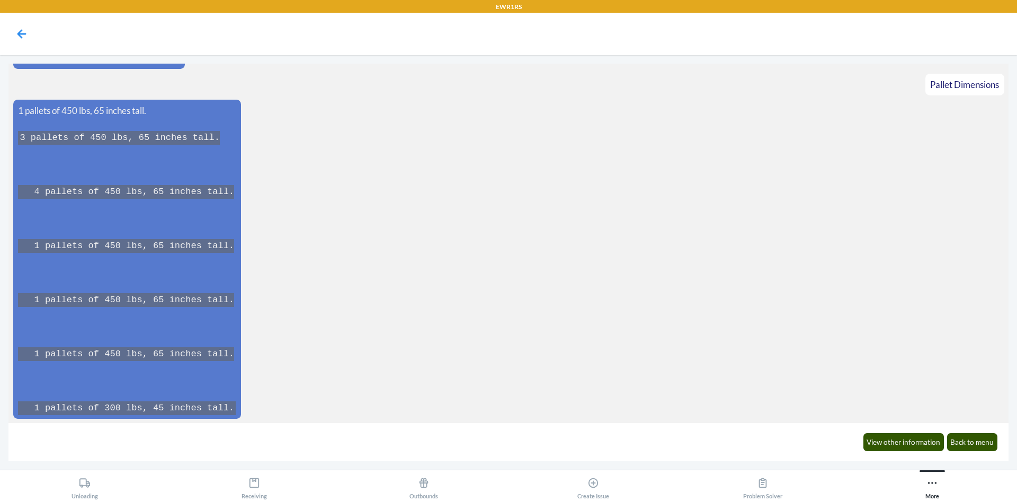
scroll to position [1362, 0]
click at [942, 486] on button "More" at bounding box center [933, 484] width 170 height 29
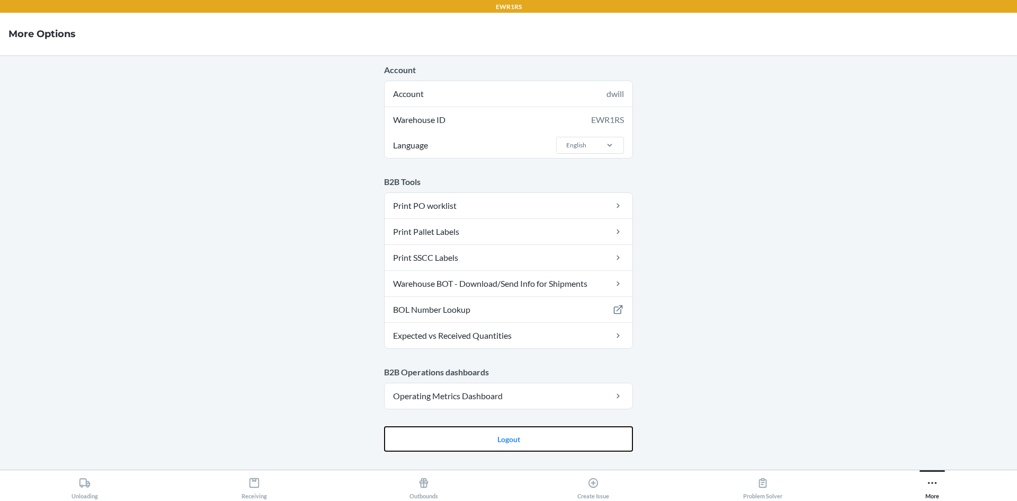
drag, startPoint x: 510, startPoint y: 438, endPoint x: 513, endPoint y: 421, distance: 17.2
click at [510, 438] on button "Logout" at bounding box center [508, 438] width 249 height 25
